Goal: Find specific page/section: Find specific page/section

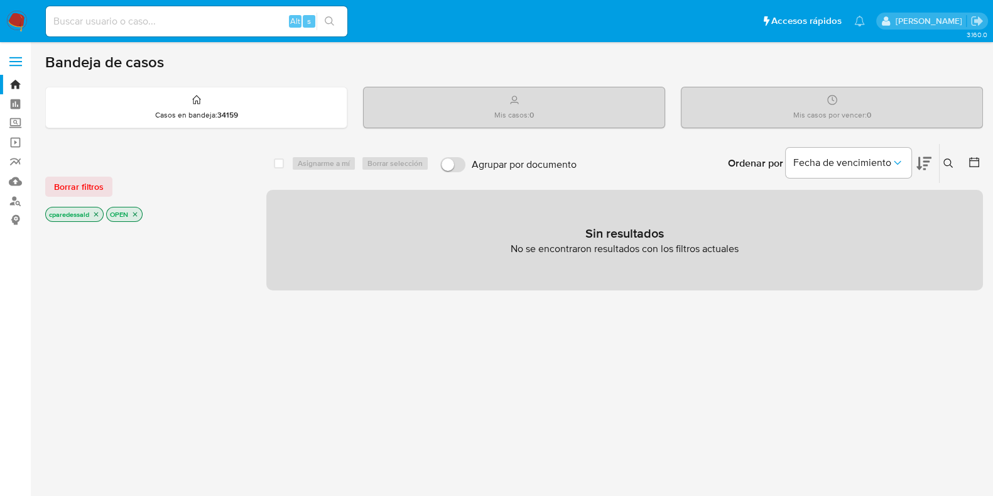
click at [154, 35] on div "Alt s" at bounding box center [197, 21] width 302 height 30
click at [148, 26] on input at bounding box center [197, 21] width 302 height 16
paste input "1976777813"
type input "1976777813"
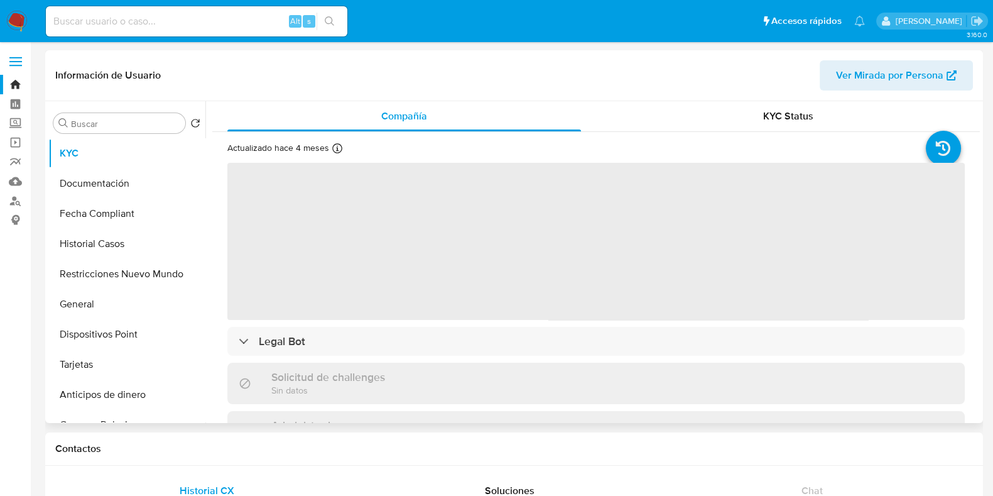
click at [804, 65] on span "Ver Mirada por Persona" at bounding box center [889, 75] width 107 height 30
select select "10"
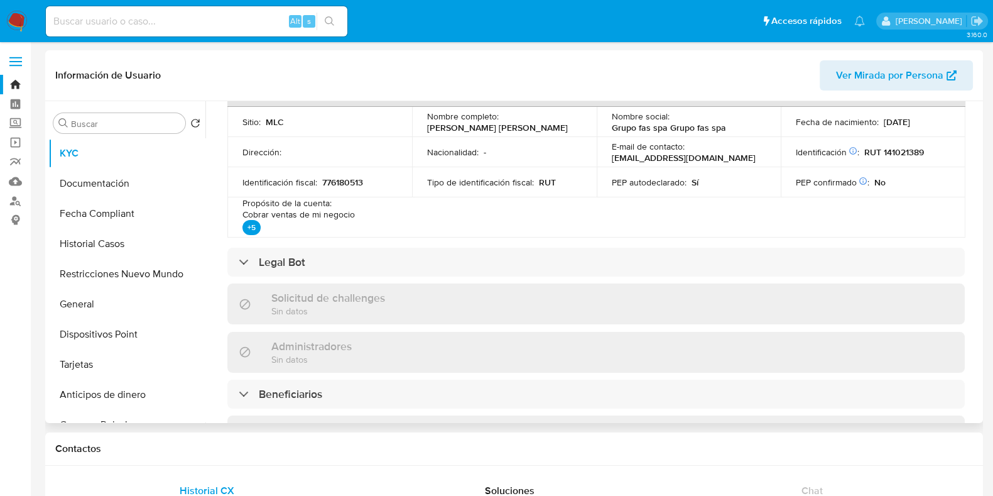
scroll to position [471, 0]
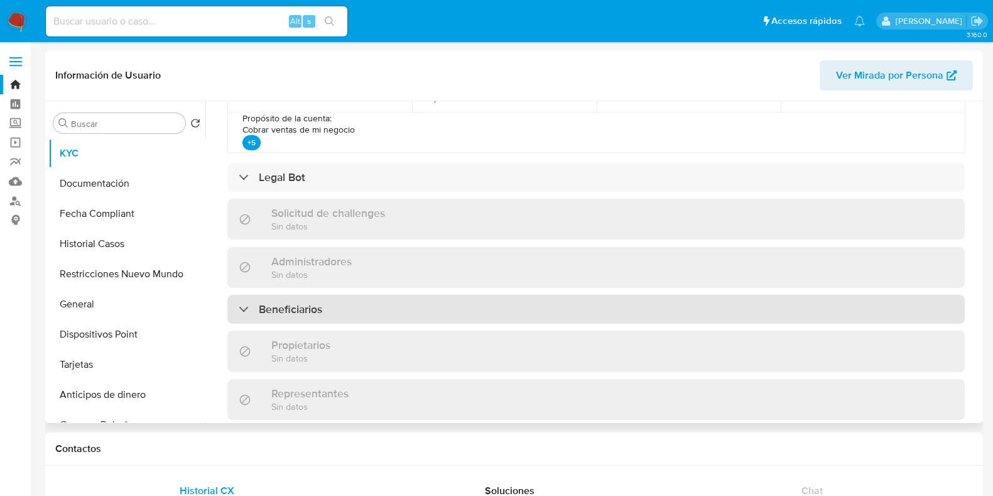
click at [354, 308] on div "Beneficiarios" at bounding box center [596, 309] width 738 height 29
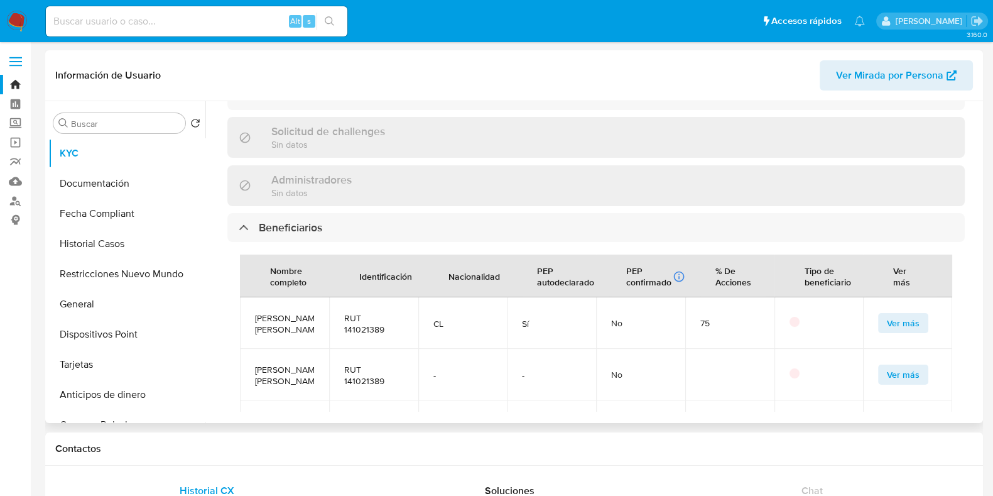
scroll to position [628, 0]
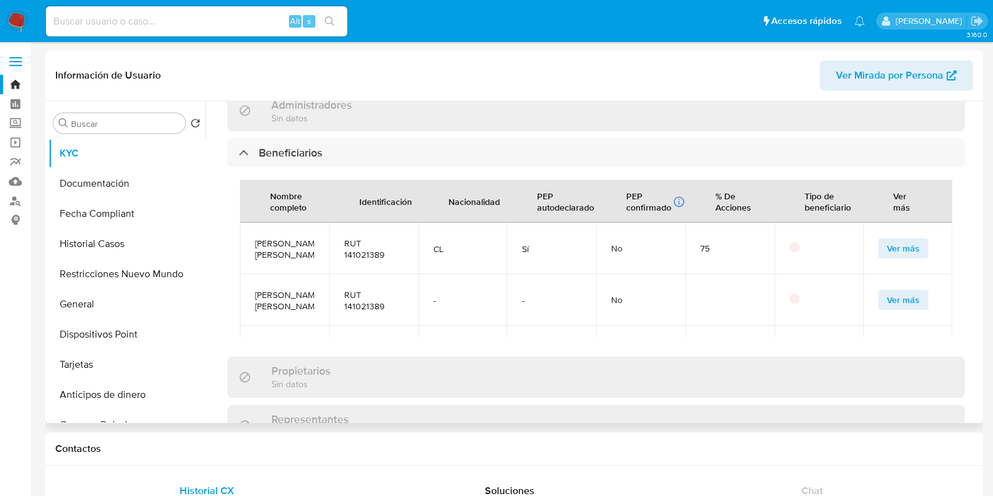
click at [361, 251] on span "RUT 141021389" at bounding box center [373, 248] width 59 height 23
click at [363, 312] on span "RUT 141021389" at bounding box center [373, 300] width 59 height 23
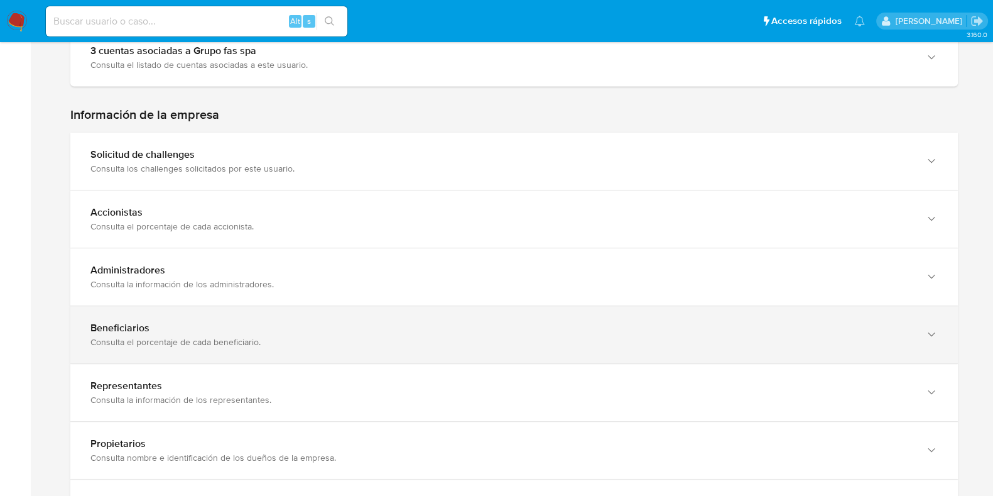
scroll to position [785, 0]
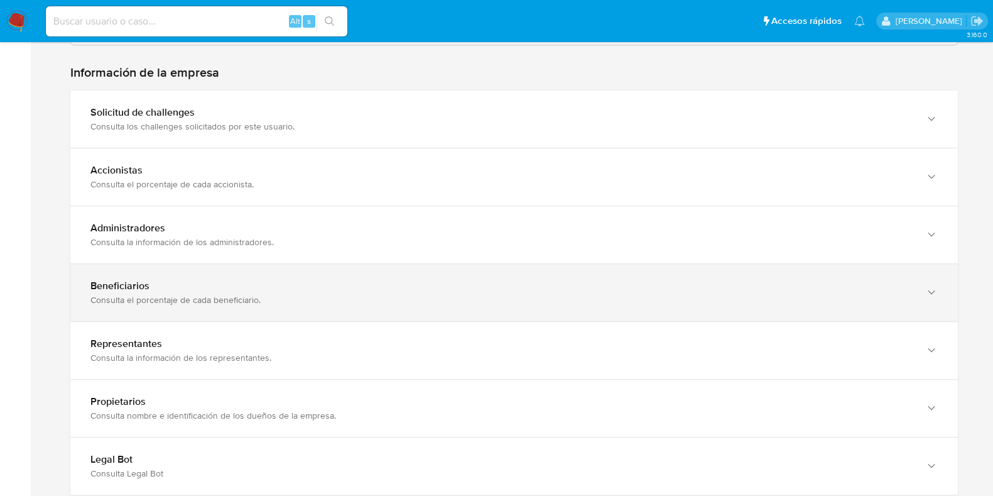
click at [318, 290] on div "Beneficiarios" at bounding box center [501, 286] width 822 height 13
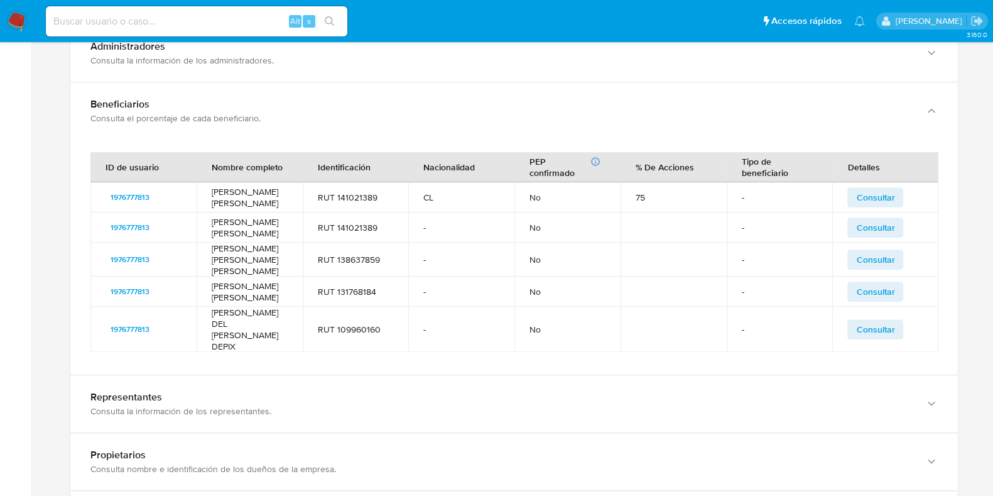
scroll to position [942, 0]
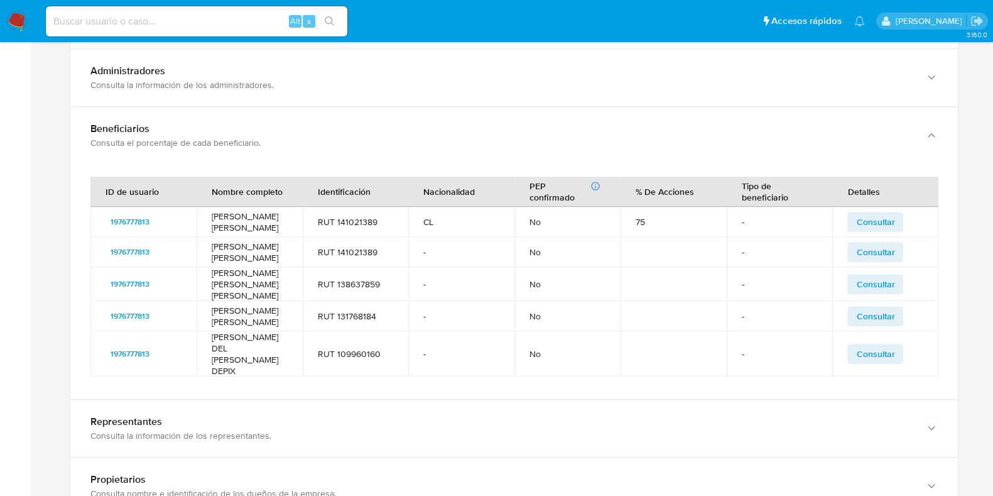
click at [355, 222] on td "RUT 141021389" at bounding box center [356, 222] width 106 height 30
click at [361, 246] on td "RUT 141021389" at bounding box center [356, 252] width 106 height 30
click at [364, 279] on td "RUT 138637859" at bounding box center [356, 284] width 106 height 34
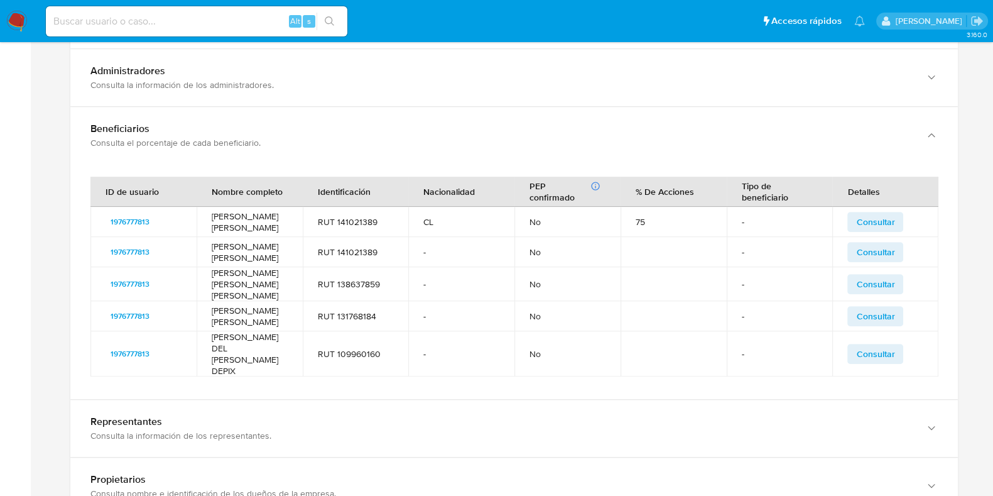
click at [364, 279] on td "RUT 138637859" at bounding box center [356, 284] width 106 height 34
click at [361, 306] on td "RUT 131768184" at bounding box center [356, 316] width 106 height 30
click at [361, 341] on td "RUT 109960160" at bounding box center [356, 353] width 106 height 45
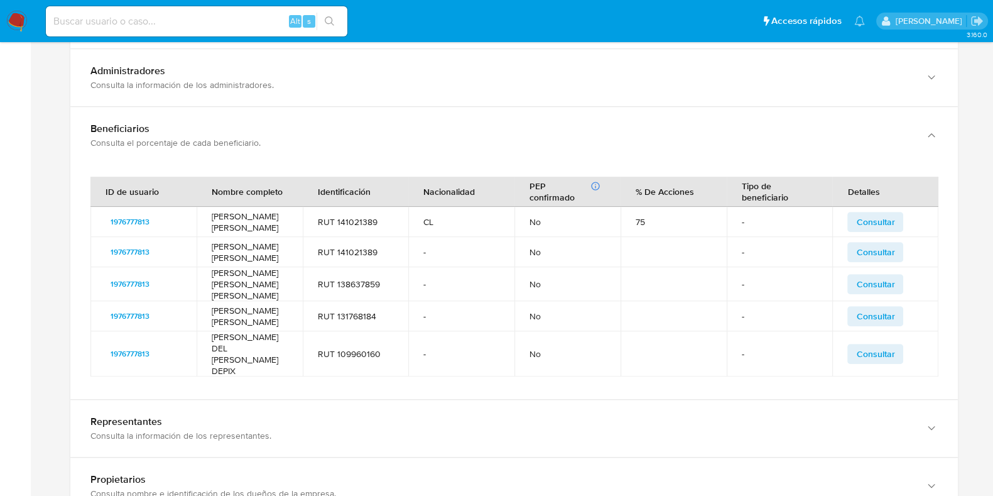
click at [355, 224] on td "RUT 141021389" at bounding box center [356, 222] width 106 height 30
drag, startPoint x: 280, startPoint y: 322, endPoint x: 199, endPoint y: 308, distance: 82.2
click at [199, 308] on td "[PERSON_NAME] [PERSON_NAME]" at bounding box center [250, 316] width 106 height 30
drag, startPoint x: 296, startPoint y: 287, endPoint x: 214, endPoint y: 279, distance: 82.7
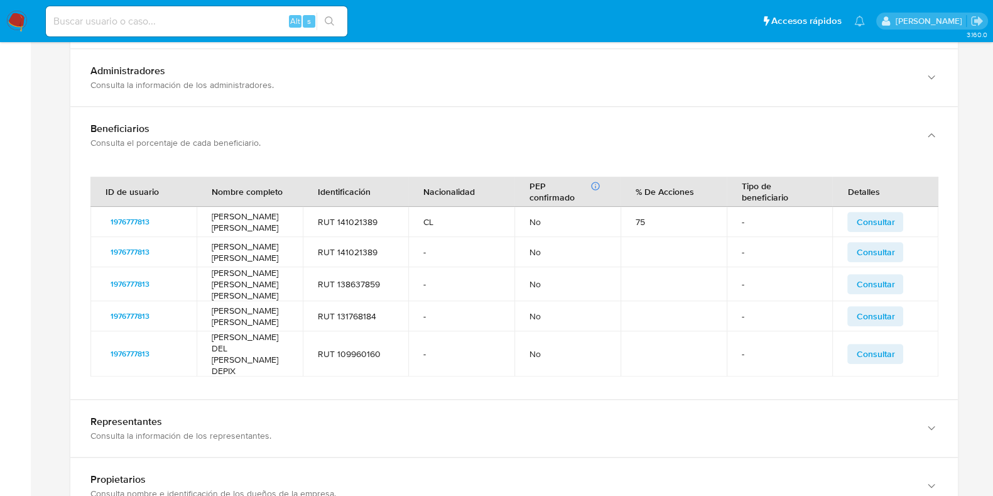
click at [214, 279] on td "[PERSON_NAME] [PERSON_NAME] [PERSON_NAME]" at bounding box center [250, 284] width 106 height 34
drag, startPoint x: 284, startPoint y: 344, endPoint x: 210, endPoint y: 337, distance: 73.8
click at [210, 337] on td "[PERSON_NAME] DEL [PERSON_NAME] DEPIX" at bounding box center [250, 353] width 106 height 45
click at [258, 262] on td "[PERSON_NAME] [PERSON_NAME]" at bounding box center [250, 252] width 106 height 30
drag, startPoint x: 283, startPoint y: 258, endPoint x: 210, endPoint y: 245, distance: 73.3
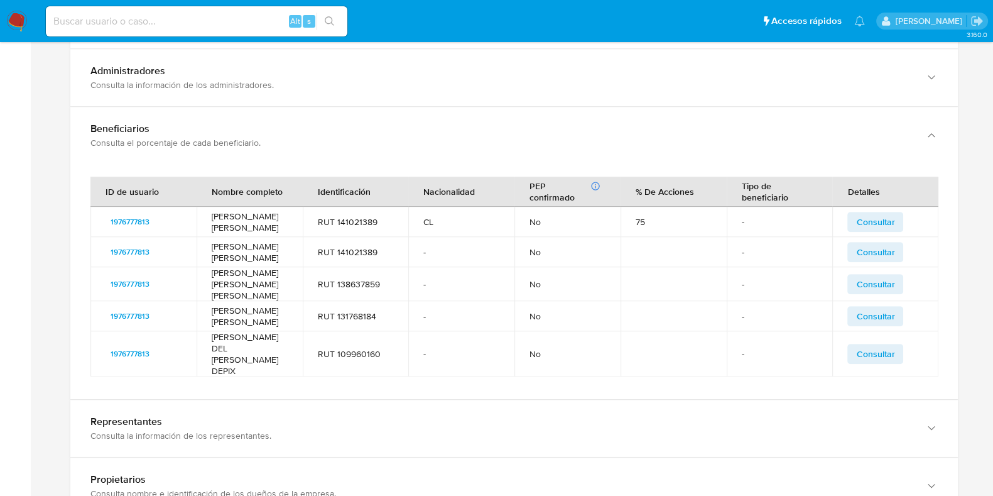
click at [210, 245] on td "[PERSON_NAME] [PERSON_NAME]" at bounding box center [250, 252] width 106 height 30
